Goal: Download file/media: Obtain a digital file from the website

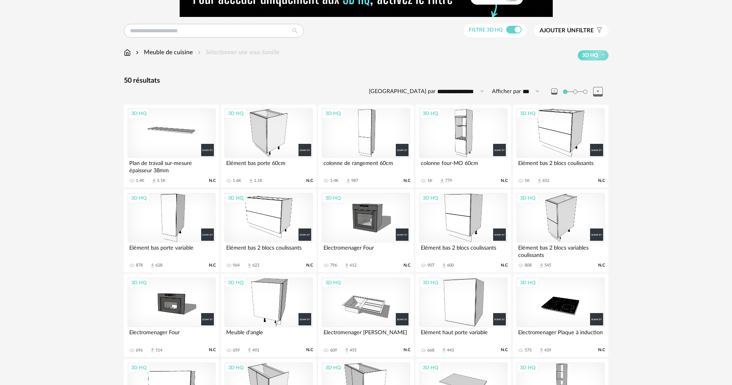
scroll to position [38, 0]
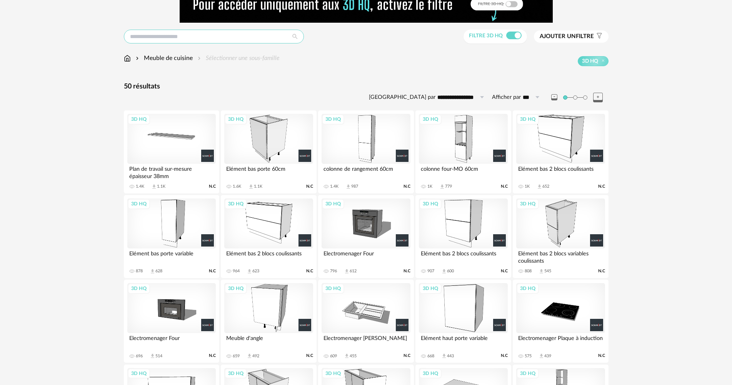
click at [196, 35] on input "text" at bounding box center [214, 37] width 180 height 14
type input "**********"
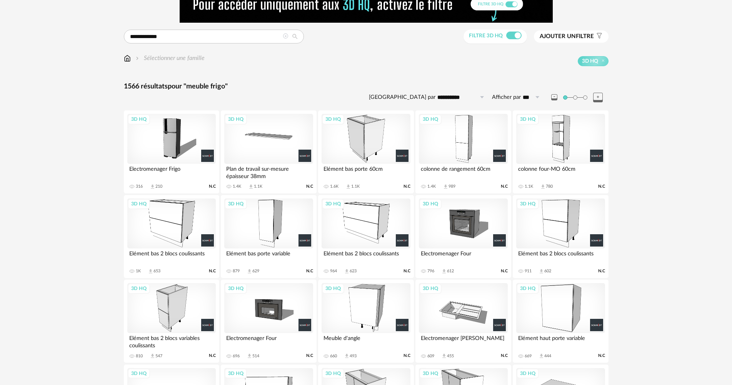
click at [470, 137] on div "3D HQ" at bounding box center [463, 139] width 89 height 50
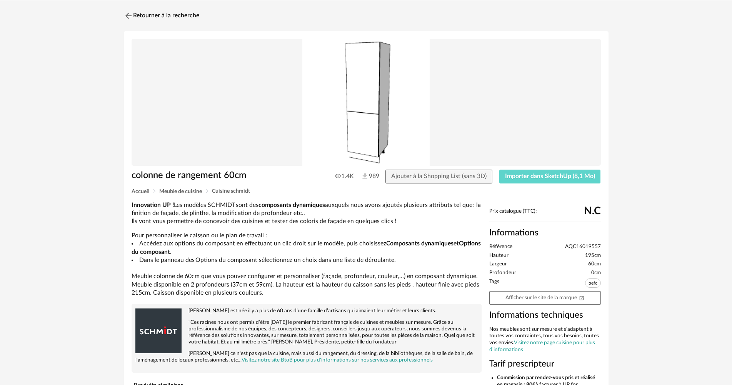
scroll to position [38, 0]
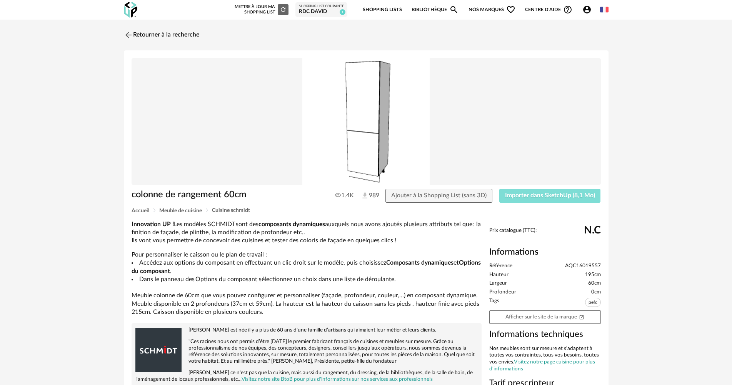
click at [554, 194] on span "Importer dans SketchUp (8,1 Mo)" at bounding box center [550, 195] width 90 height 6
click at [177, 37] on link "Retourner à la recherche" at bounding box center [159, 35] width 75 height 17
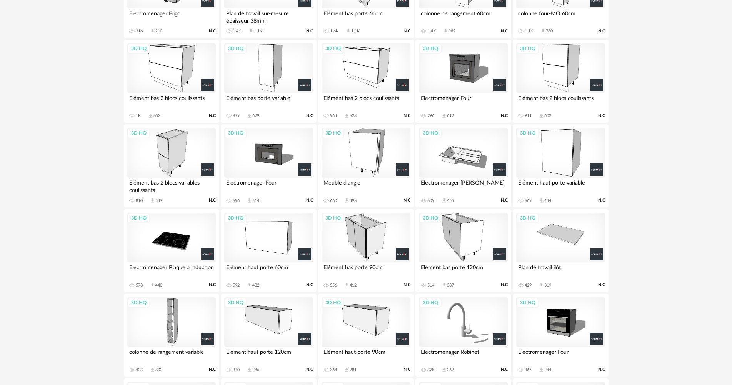
scroll to position [198, 0]
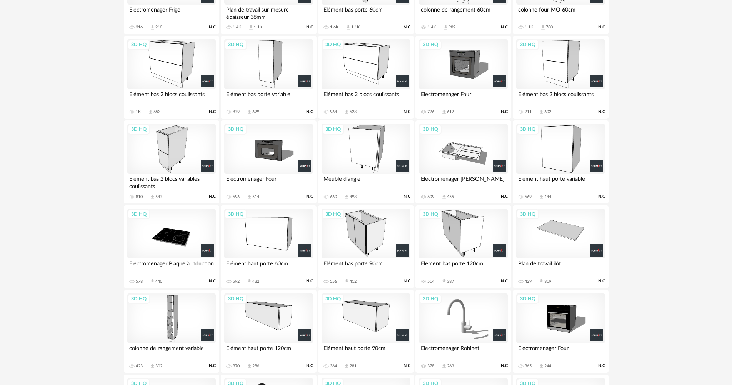
click at [365, 71] on div "3D HQ" at bounding box center [366, 64] width 89 height 50
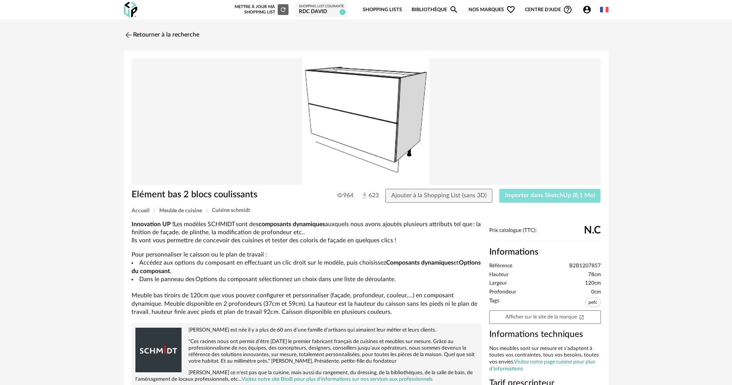
click at [548, 195] on span "Importer dans SketchUp (8,1 Mo)" at bounding box center [550, 195] width 90 height 6
click at [149, 37] on link "Retourner à la recherche" at bounding box center [159, 35] width 75 height 17
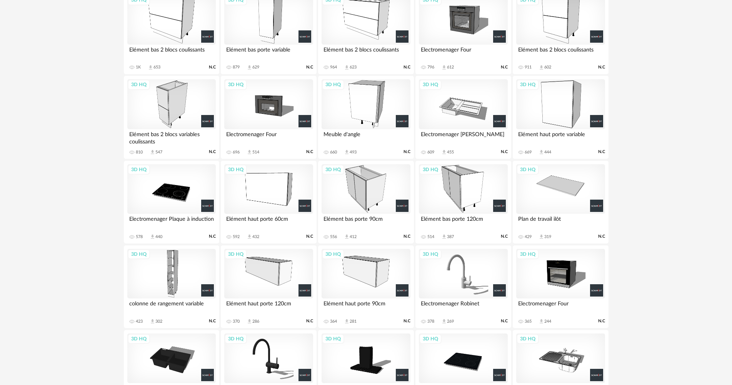
scroll to position [244, 0]
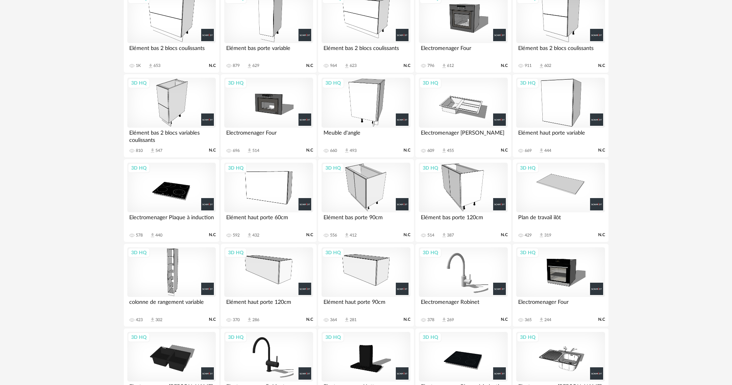
click at [383, 106] on div "3D HQ" at bounding box center [366, 103] width 89 height 50
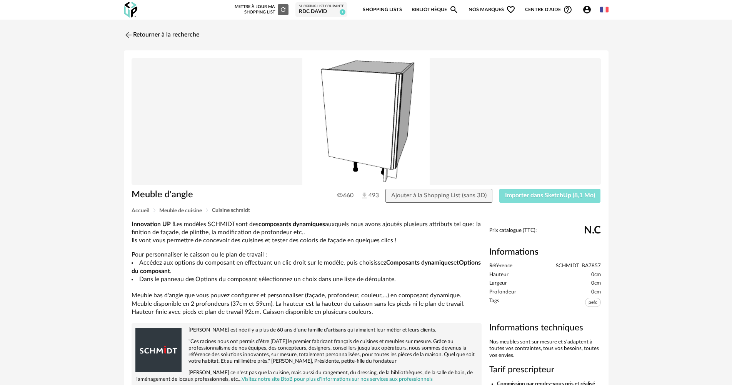
click at [530, 195] on span "Importer dans SketchUp (8,1 Mo)" at bounding box center [550, 195] width 90 height 6
click at [192, 37] on link "Retourner à la recherche" at bounding box center [159, 35] width 75 height 17
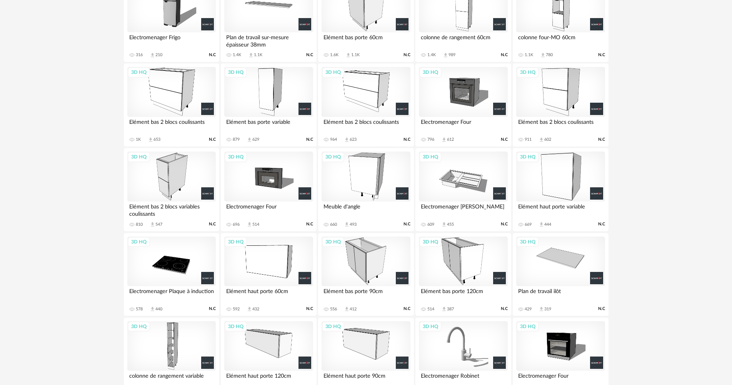
scroll to position [151, 0]
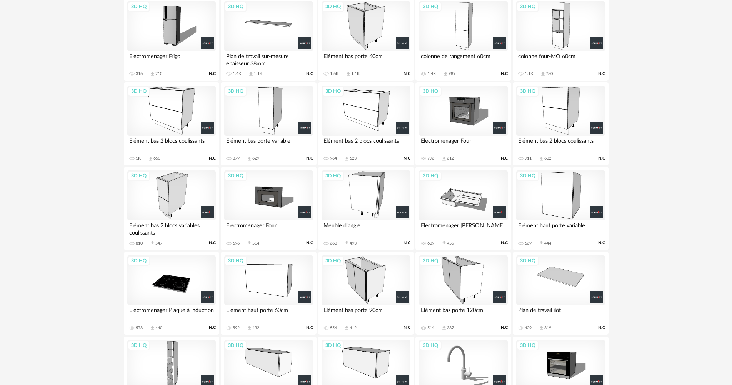
click at [370, 31] on div "3D HQ" at bounding box center [366, 26] width 89 height 50
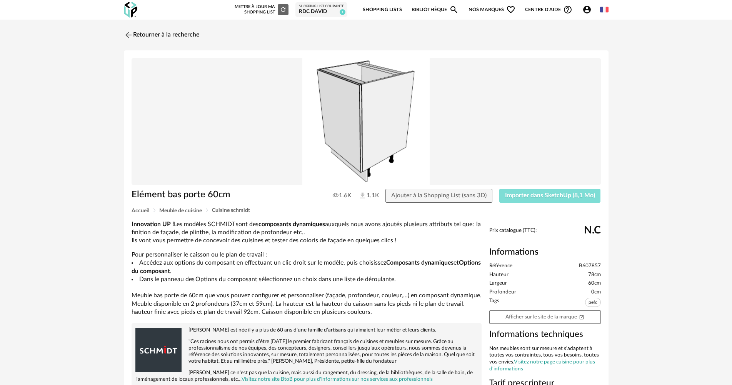
click at [545, 198] on span "Importer dans SketchUp (8,1 Mo)" at bounding box center [550, 195] width 90 height 6
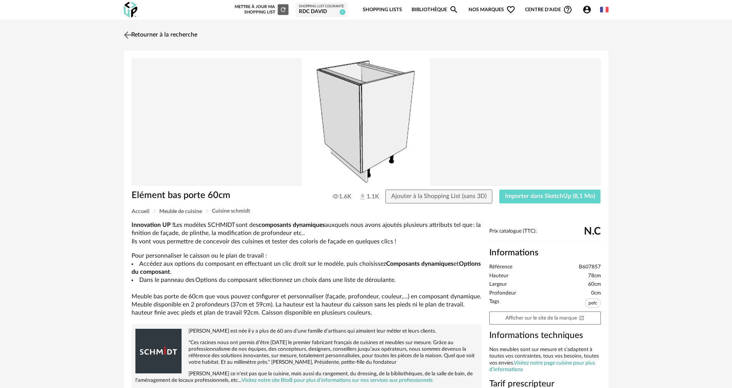
click at [192, 36] on link "Retourner à la recherche" at bounding box center [159, 35] width 75 height 17
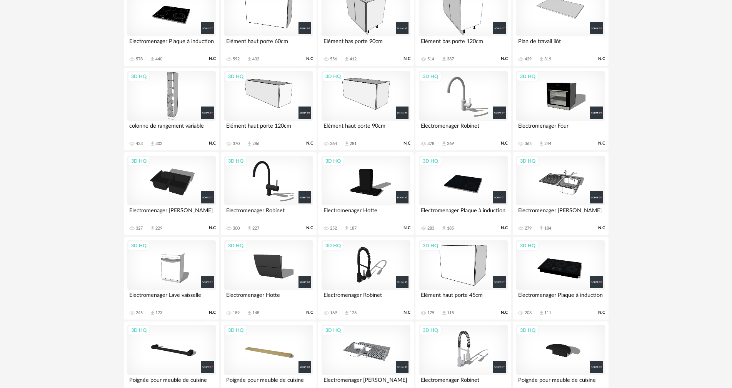
scroll to position [421, 0]
click at [186, 261] on div "3D HQ" at bounding box center [171, 265] width 89 height 50
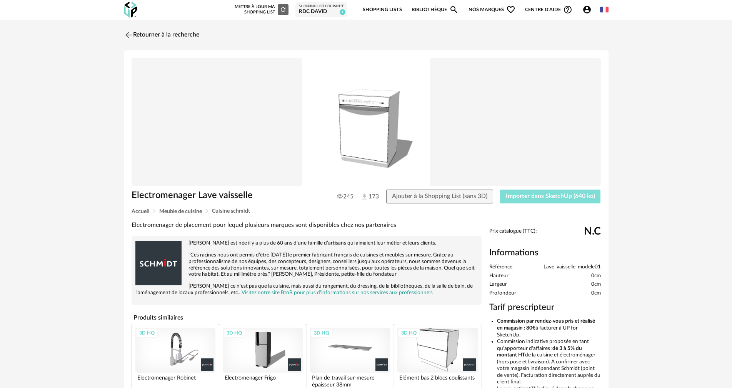
click at [541, 195] on span "Importer dans SketchUp (640 ko)" at bounding box center [550, 196] width 89 height 6
click at [190, 35] on link "Retourner à la recherche" at bounding box center [159, 35] width 75 height 17
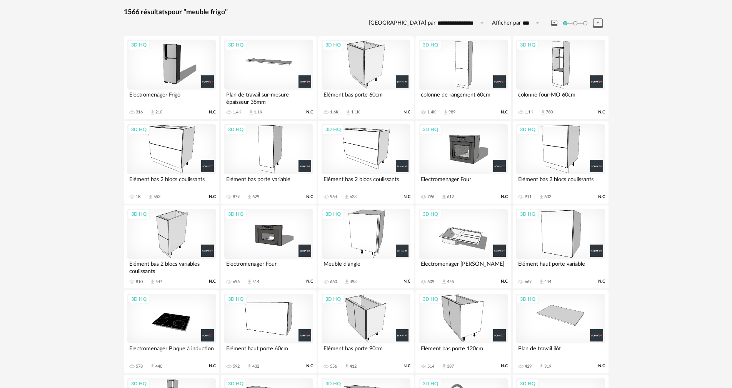
scroll to position [74, 0]
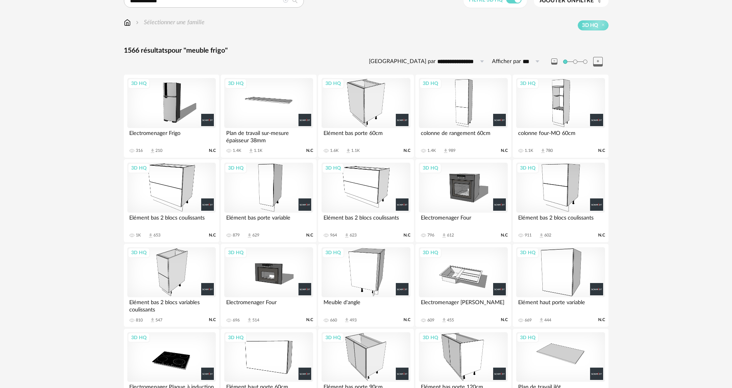
click at [377, 95] on div "3D HQ" at bounding box center [366, 103] width 89 height 50
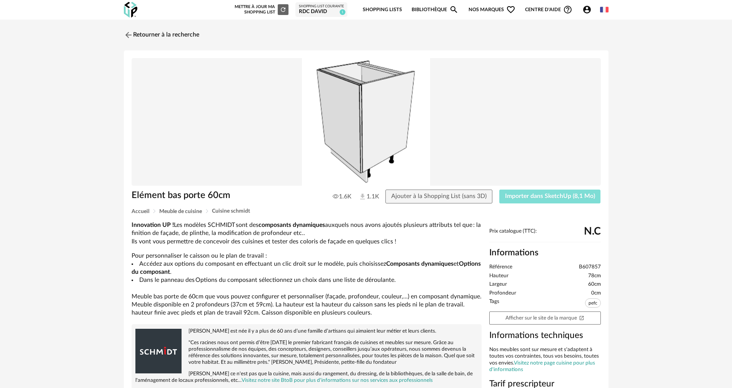
click at [520, 200] on button "Importer dans SketchUp (8,1 Mo)" at bounding box center [551, 197] width 102 height 14
click at [187, 37] on link "Retourner à la recherche" at bounding box center [159, 35] width 75 height 17
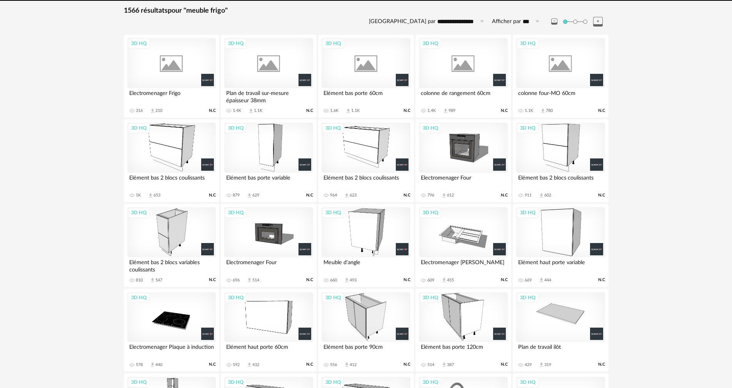
scroll to position [113, 0]
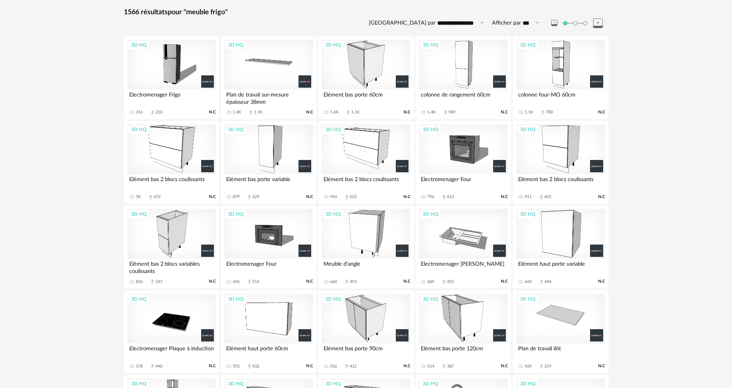
click at [177, 231] on div "3D HQ" at bounding box center [171, 234] width 89 height 50
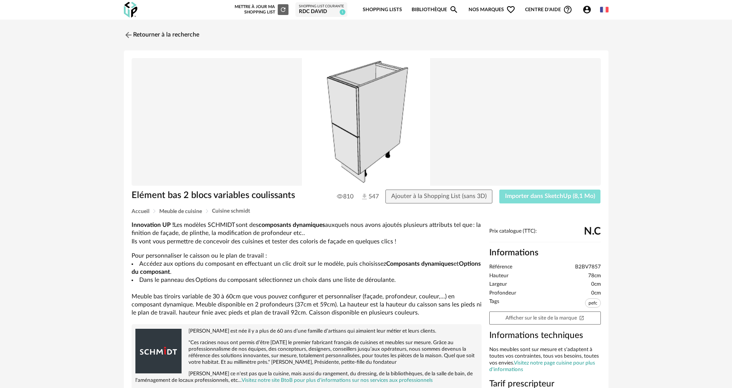
click at [545, 198] on span "Importer dans SketchUp (8,1 Mo)" at bounding box center [550, 196] width 90 height 6
click at [135, 35] on link "Retourner à la recherche" at bounding box center [159, 35] width 75 height 17
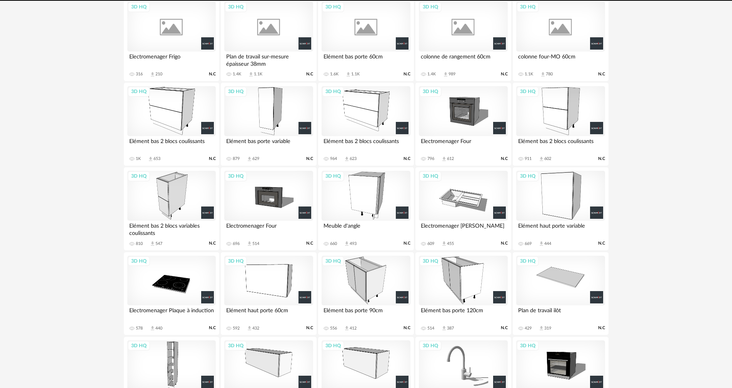
scroll to position [113, 0]
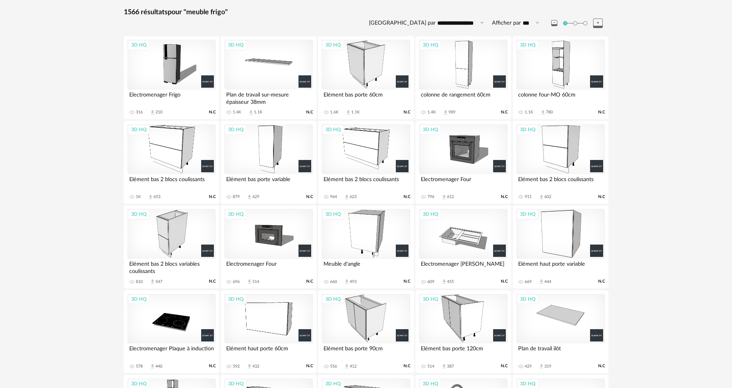
click at [443, 70] on div "3D HQ" at bounding box center [463, 65] width 89 height 50
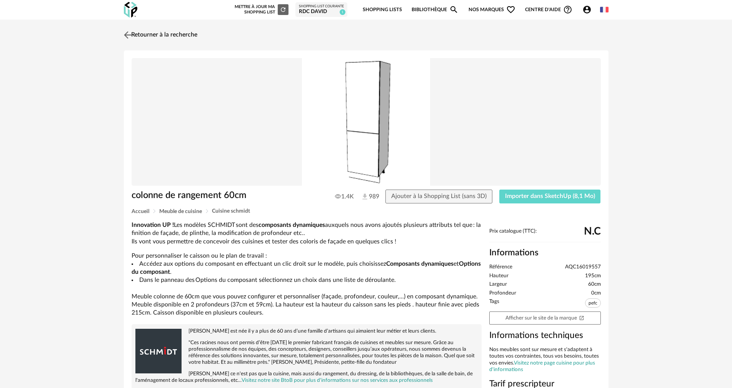
click at [186, 35] on link "Retourner à la recherche" at bounding box center [159, 35] width 75 height 17
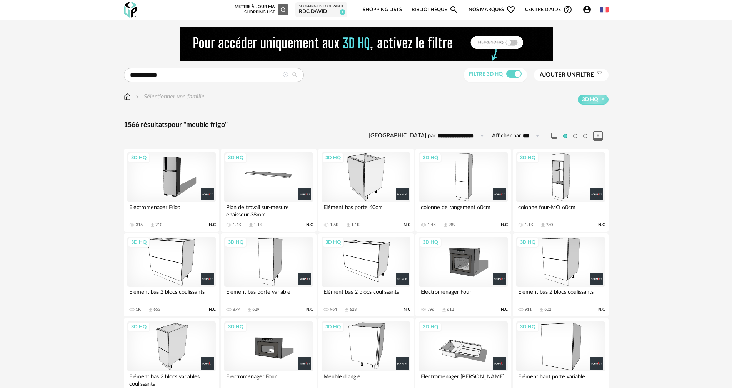
click at [548, 76] on span "Ajouter un" at bounding box center [558, 75] width 36 height 6
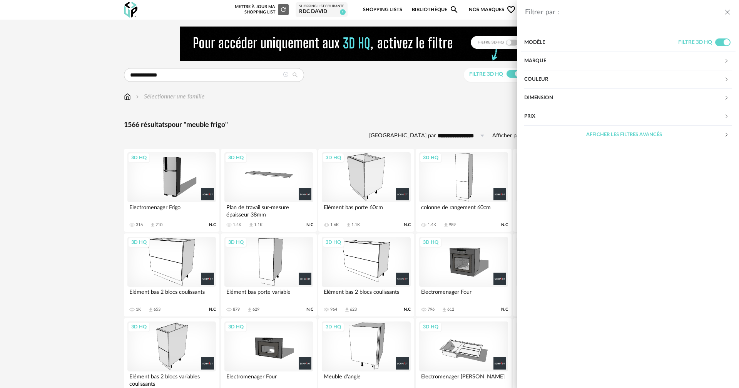
click at [543, 64] on div "Marque" at bounding box center [624, 61] width 200 height 18
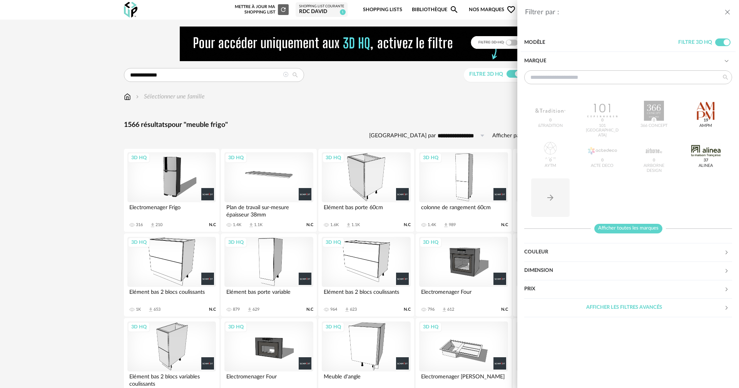
click at [635, 229] on span "Afficher toutes les marques" at bounding box center [628, 229] width 68 height 10
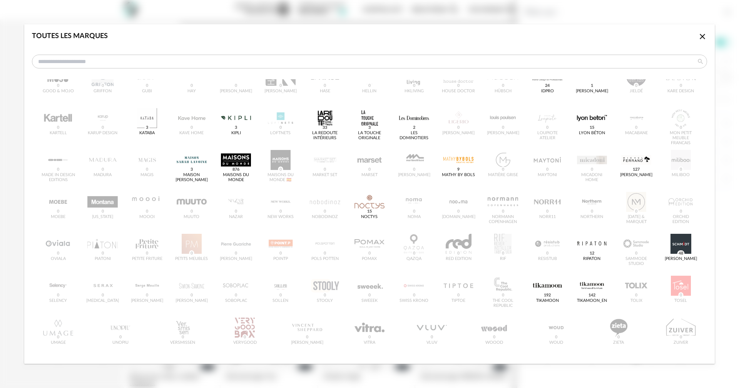
scroll to position [191, 0]
click at [672, 242] on div "dialog" at bounding box center [681, 244] width 30 height 20
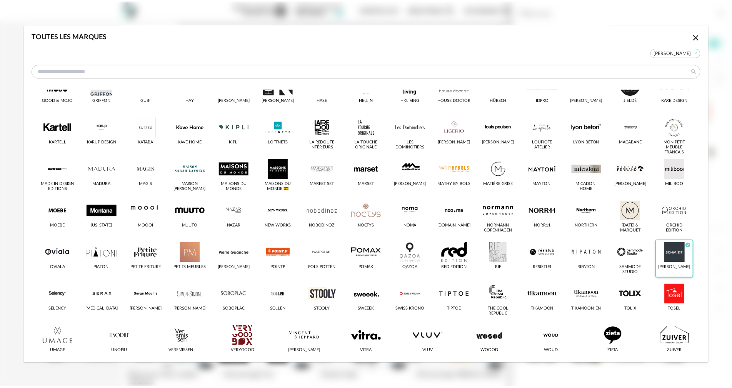
scroll to position [201, 0]
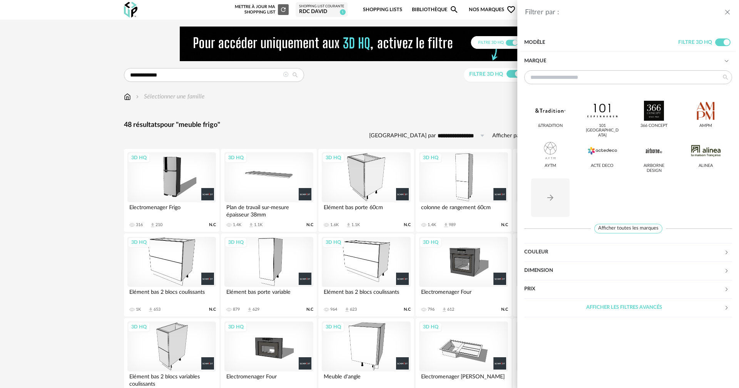
click at [728, 13] on icon "close drawer" at bounding box center [728, 12] width 8 height 8
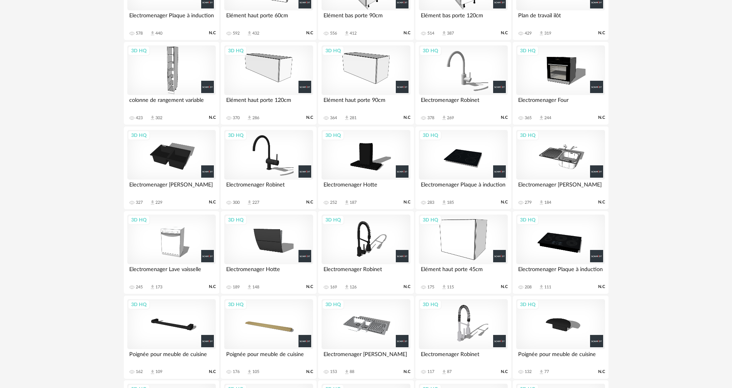
scroll to position [406, 0]
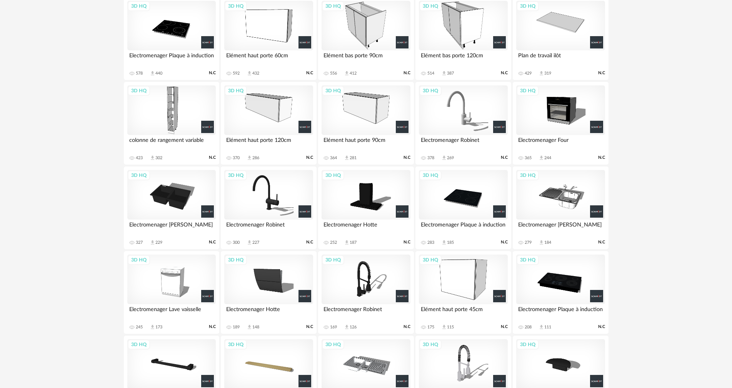
click at [266, 114] on div "3D HQ" at bounding box center [268, 110] width 89 height 50
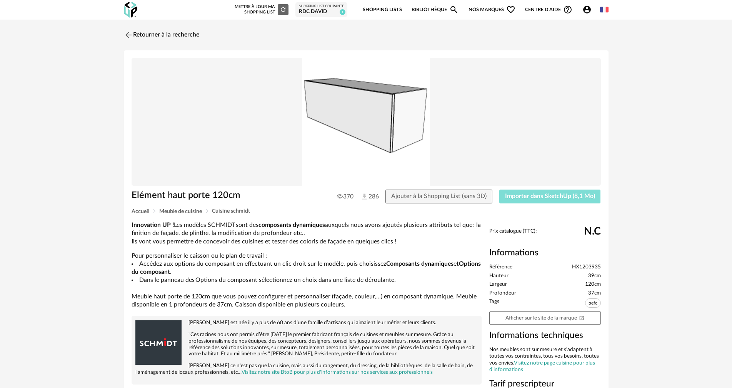
click at [518, 200] on button "Importer dans SketchUp (8,1 Mo)" at bounding box center [551, 197] width 102 height 14
click at [165, 37] on link "Retourner à la recherche" at bounding box center [159, 35] width 75 height 17
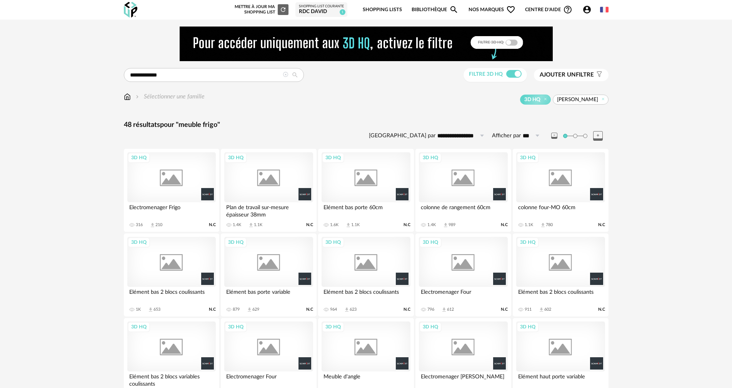
scroll to position [431, 0]
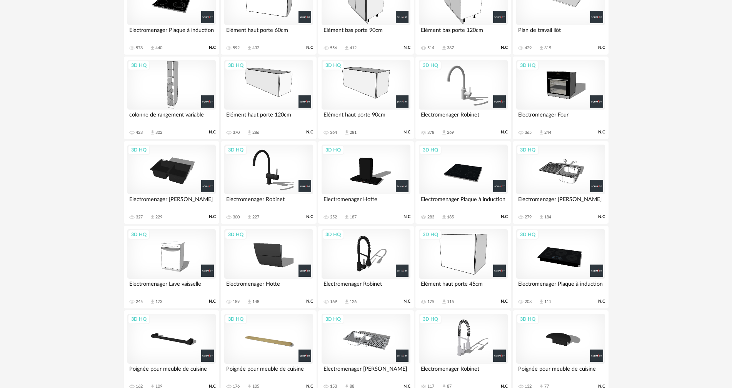
click at [463, 264] on div "3D HQ" at bounding box center [463, 254] width 89 height 50
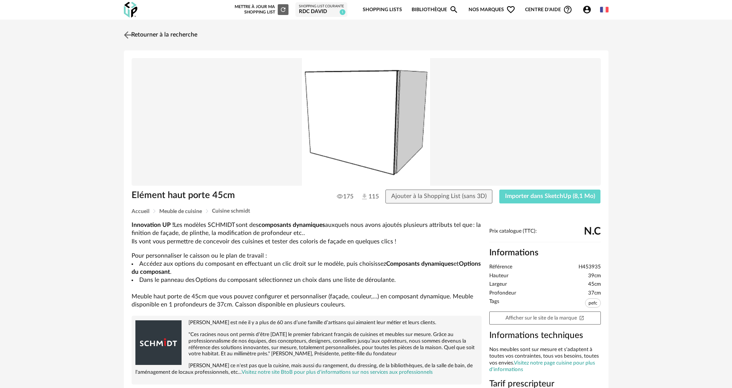
click at [166, 38] on link "Retourner à la recherche" at bounding box center [159, 35] width 75 height 17
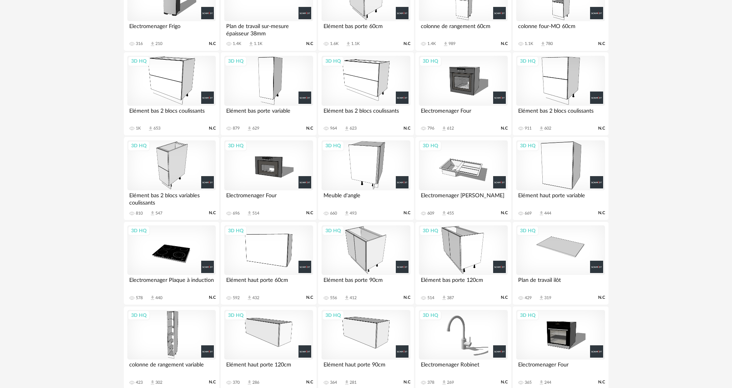
scroll to position [162, 0]
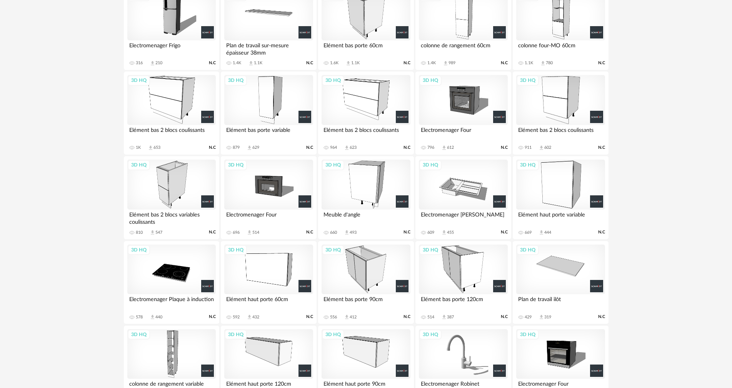
click at [254, 106] on div "3D HQ" at bounding box center [268, 100] width 89 height 50
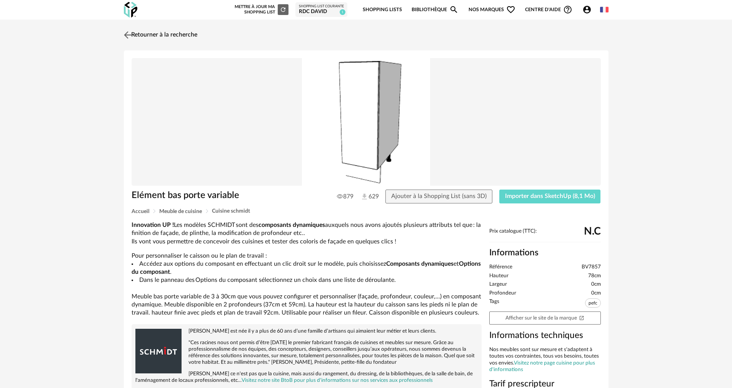
click at [177, 35] on link "Retourner à la recherche" at bounding box center [159, 35] width 75 height 17
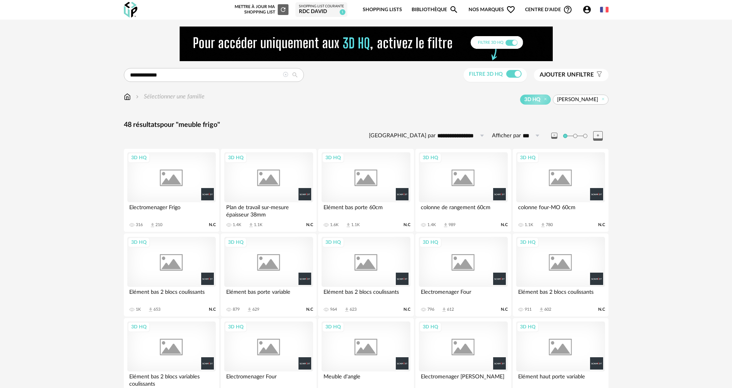
scroll to position [162, 0]
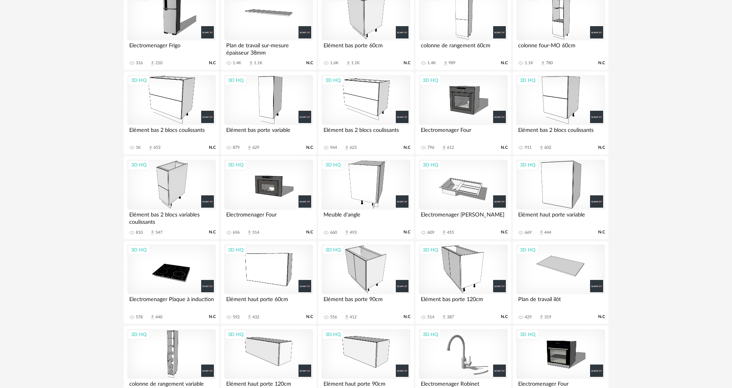
click at [551, 174] on div "3D HQ" at bounding box center [560, 185] width 89 height 50
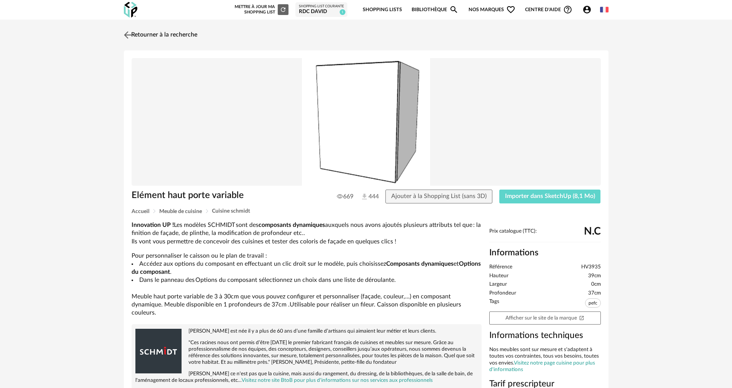
click at [192, 35] on link "Retourner à la recherche" at bounding box center [159, 35] width 75 height 17
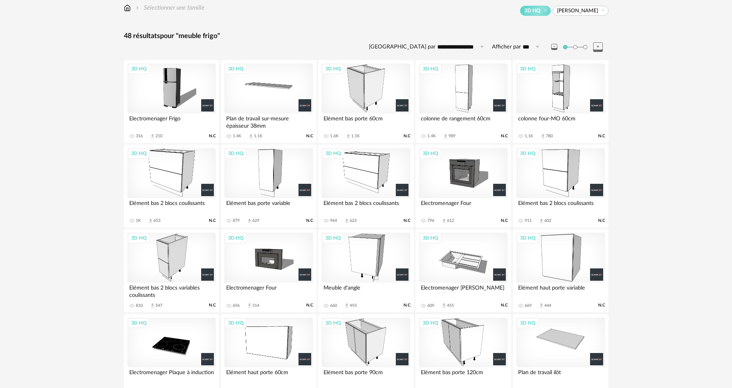
scroll to position [85, 0]
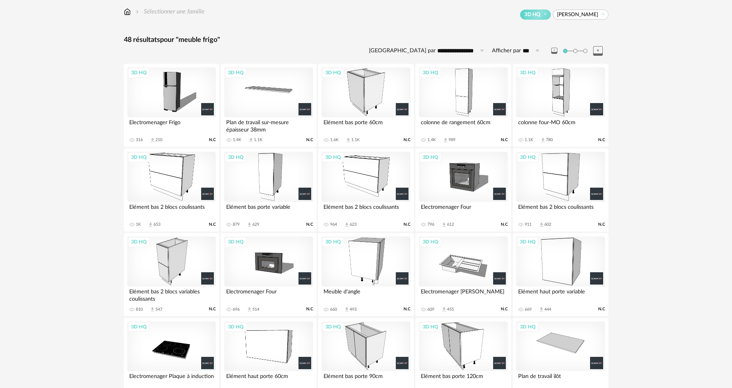
click at [366, 95] on div "3D HQ" at bounding box center [366, 92] width 89 height 50
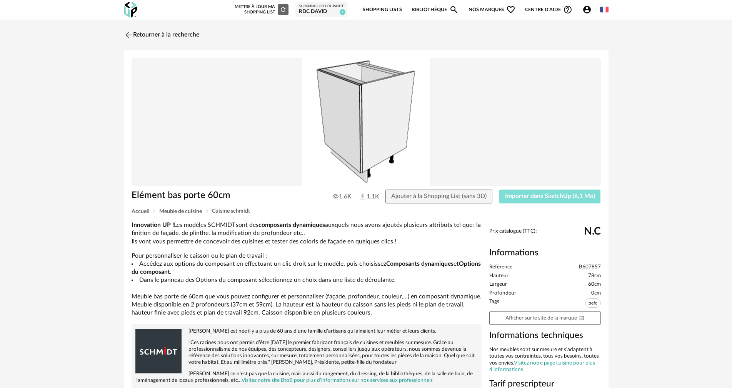
click at [542, 194] on span "Importer dans SketchUp (8,1 Mo)" at bounding box center [550, 196] width 90 height 6
click at [183, 36] on link "Retourner à la recherche" at bounding box center [159, 35] width 75 height 17
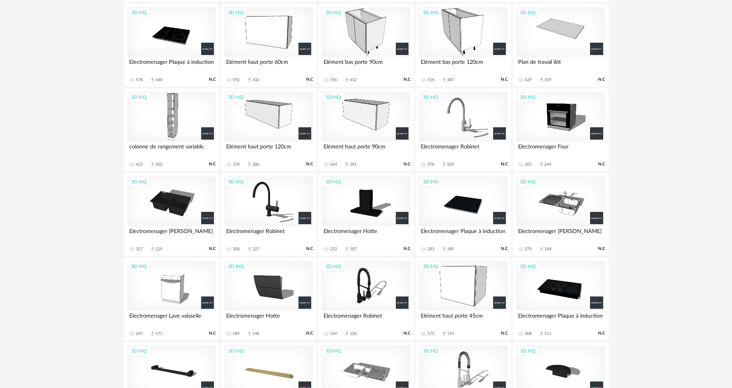
scroll to position [419, 0]
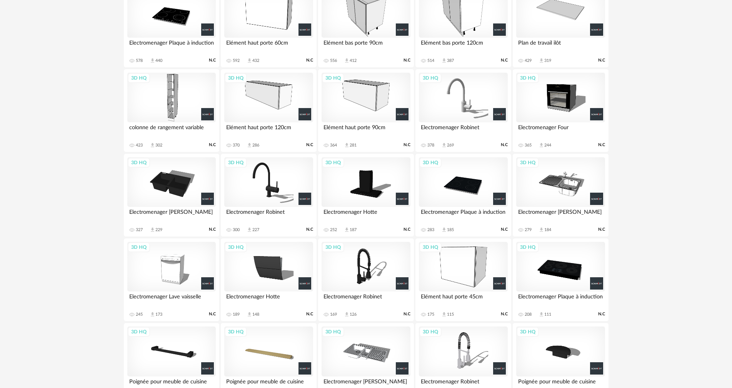
click at [476, 262] on div "3D HQ" at bounding box center [463, 267] width 89 height 50
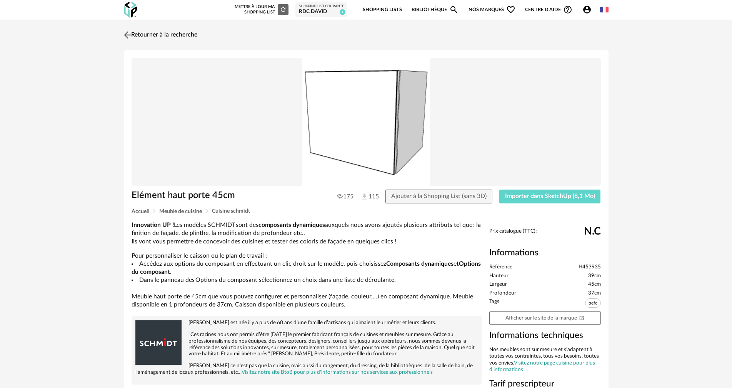
click at [162, 34] on link "Retourner à la recherche" at bounding box center [159, 35] width 75 height 17
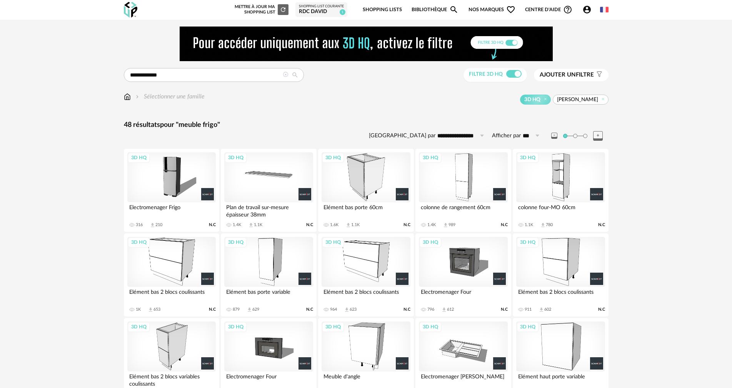
click at [271, 183] on div "3D HQ" at bounding box center [268, 177] width 89 height 50
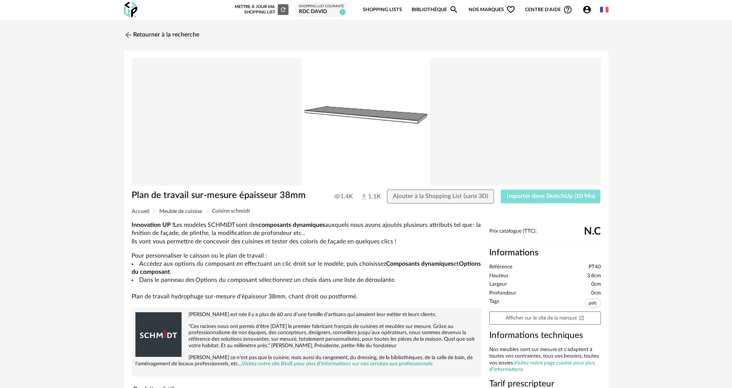
click at [518, 201] on button "Importer dans SketchUp (10 Mo)" at bounding box center [551, 197] width 100 height 14
click at [570, 198] on span "Importer dans SketchUp (10 Mo)" at bounding box center [551, 196] width 89 height 6
click at [127, 35] on img at bounding box center [127, 34] width 11 height 11
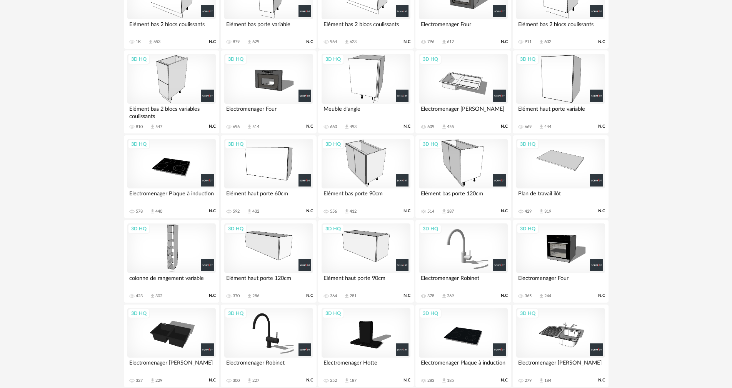
scroll to position [269, 0]
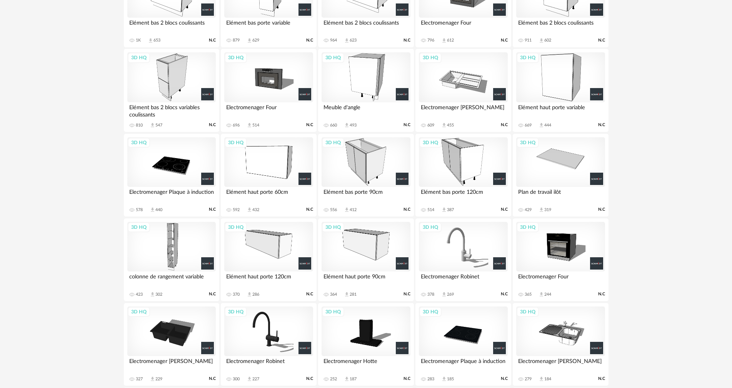
click at [177, 256] on div "3D HQ" at bounding box center [171, 247] width 89 height 50
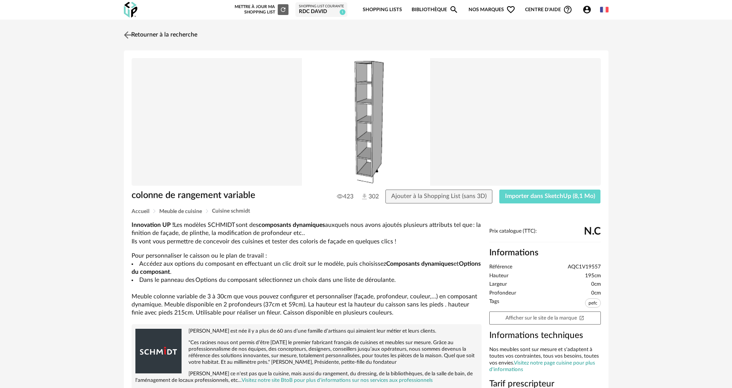
click at [192, 36] on link "Retourner à la recherche" at bounding box center [159, 35] width 75 height 17
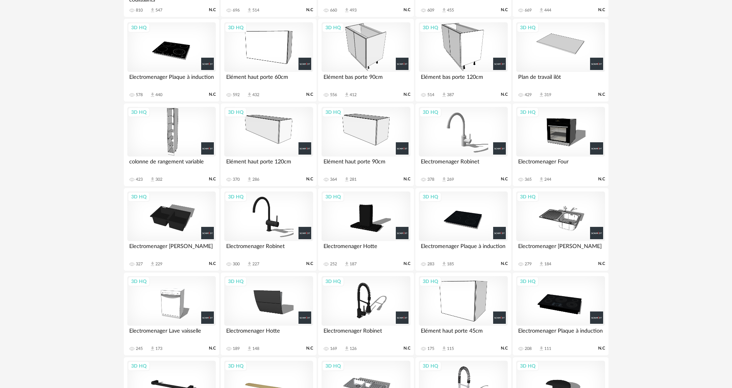
scroll to position [385, 0]
click at [191, 226] on div "3D HQ" at bounding box center [171, 216] width 89 height 50
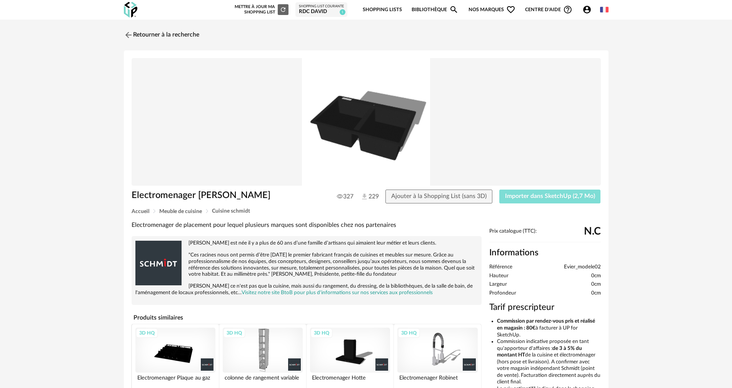
click at [578, 198] on span "Importer dans SketchUp (2,7 Mo)" at bounding box center [550, 196] width 90 height 6
click at [186, 32] on link "Retourner à la recherche" at bounding box center [159, 35] width 75 height 17
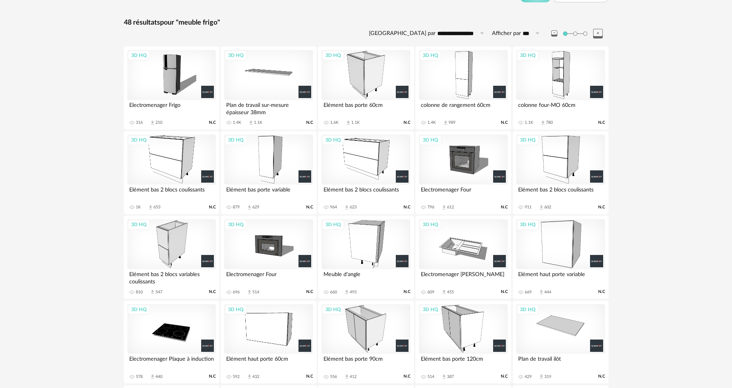
scroll to position [141, 0]
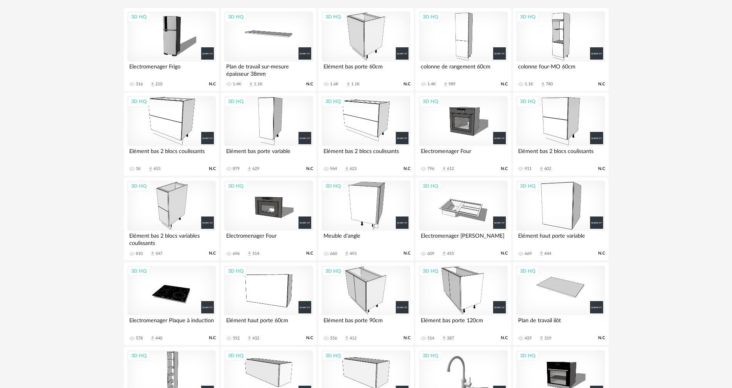
click at [465, 305] on div "3D HQ" at bounding box center [463, 291] width 89 height 50
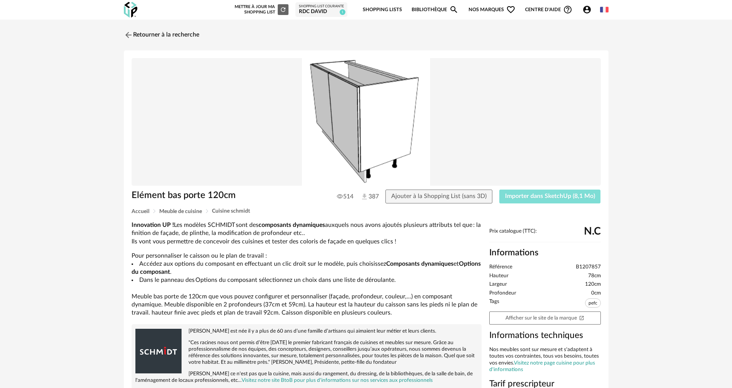
click at [545, 200] on button "Importer dans SketchUp (8,1 Mo)" at bounding box center [551, 197] width 102 height 14
click at [562, 197] on span "Importer dans SketchUp (8,1 Mo)" at bounding box center [550, 196] width 90 height 6
click at [196, 33] on link "Retourner à la recherche" at bounding box center [159, 35] width 75 height 17
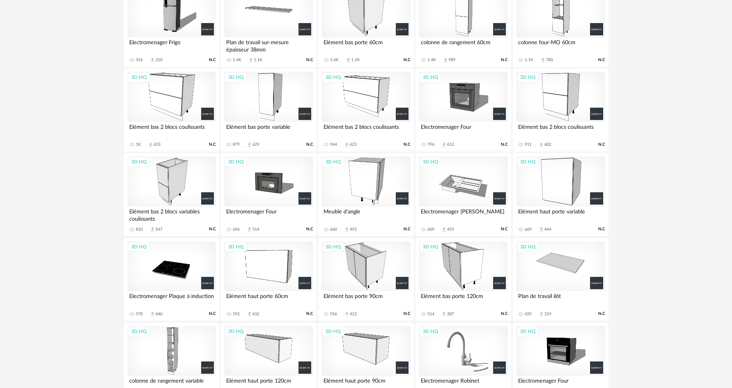
scroll to position [128, 0]
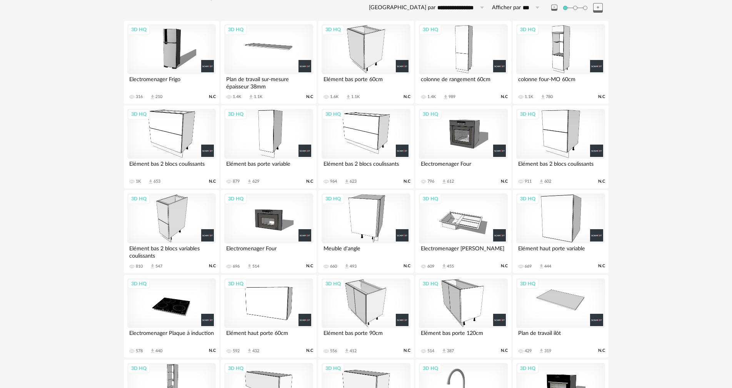
click at [374, 58] on div "3D HQ" at bounding box center [366, 49] width 89 height 50
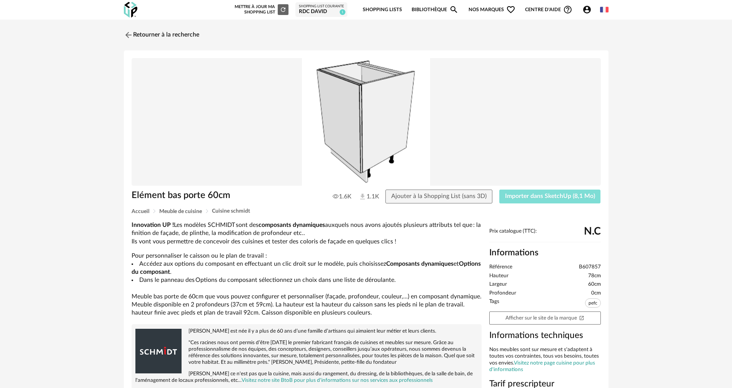
click at [572, 197] on span "Importer dans SketchUp (8,1 Mo)" at bounding box center [550, 196] width 90 height 6
click at [570, 196] on span "Importer dans SketchUp (8,1 Mo)" at bounding box center [550, 196] width 90 height 6
click at [152, 35] on link "Retourner à la recherche" at bounding box center [159, 35] width 75 height 17
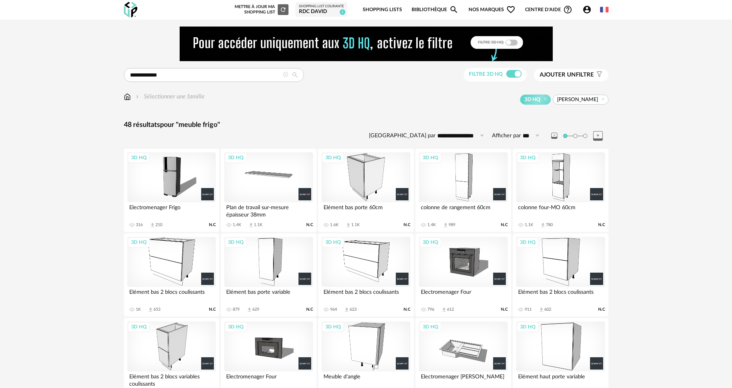
click at [272, 178] on div "3D HQ" at bounding box center [268, 177] width 89 height 50
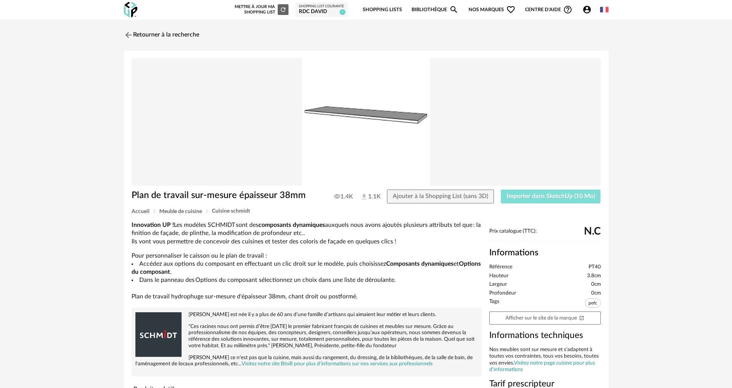
click at [533, 199] on span "Importer dans SketchUp (10 Mo)" at bounding box center [551, 196] width 89 height 6
